Goal: Task Accomplishment & Management: Manage account settings

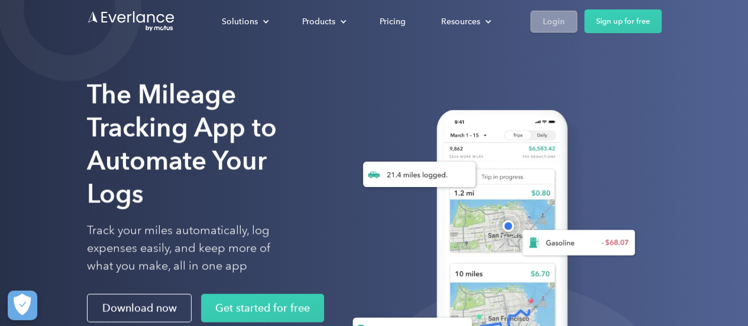
click at [555, 17] on div "Login" at bounding box center [554, 21] width 22 height 15
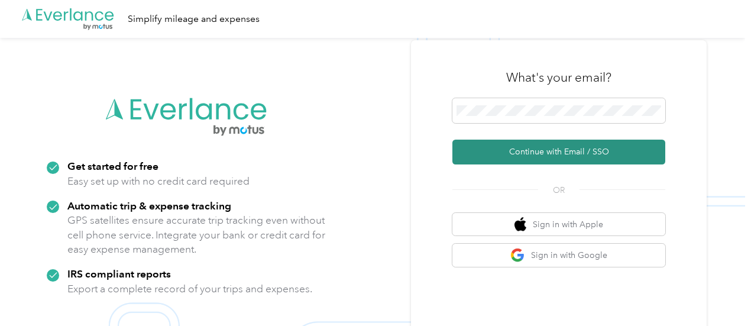
click at [555, 152] on button "Continue with Email / SSO" at bounding box center [558, 152] width 213 height 25
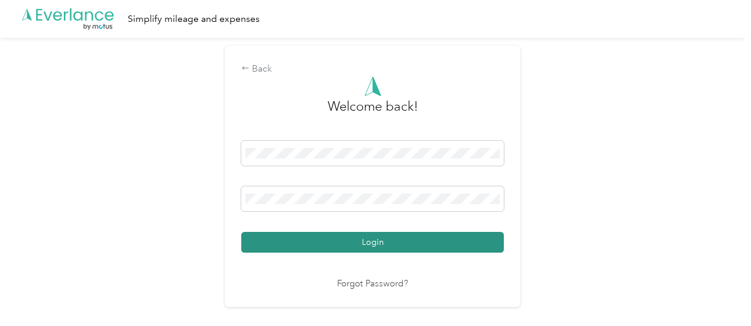
click at [470, 239] on button "Login" at bounding box center [372, 242] width 263 height 21
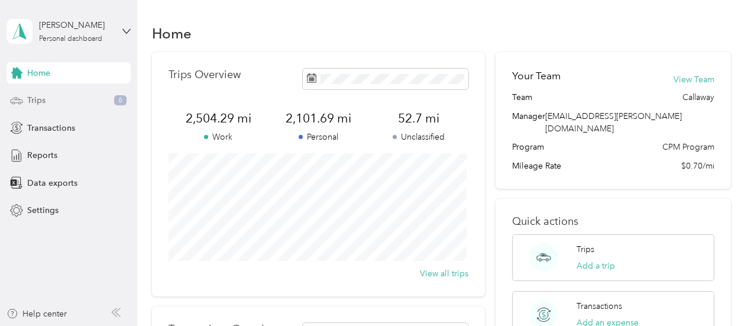
click at [51, 98] on div "Trips 6" at bounding box center [69, 100] width 124 height 21
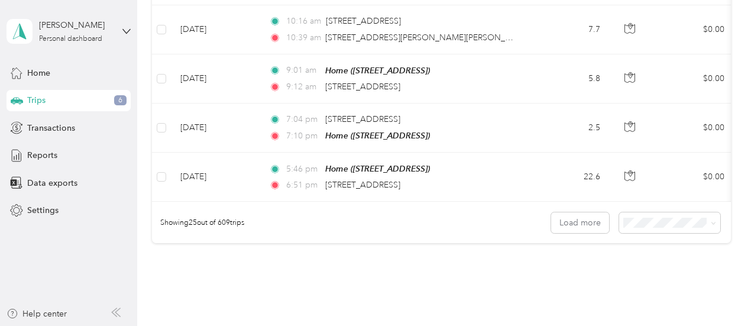
scroll to position [1297, 0]
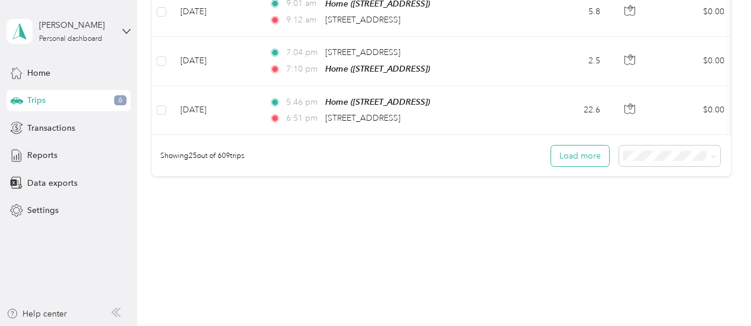
click at [585, 148] on button "Load more" at bounding box center [580, 155] width 58 height 21
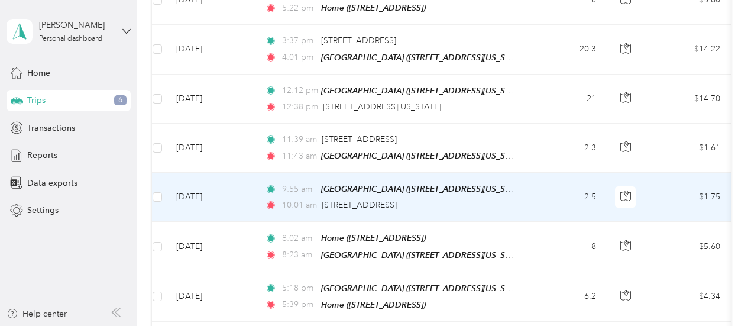
scroll to position [0, 0]
